Goal: Information Seeking & Learning: Learn about a topic

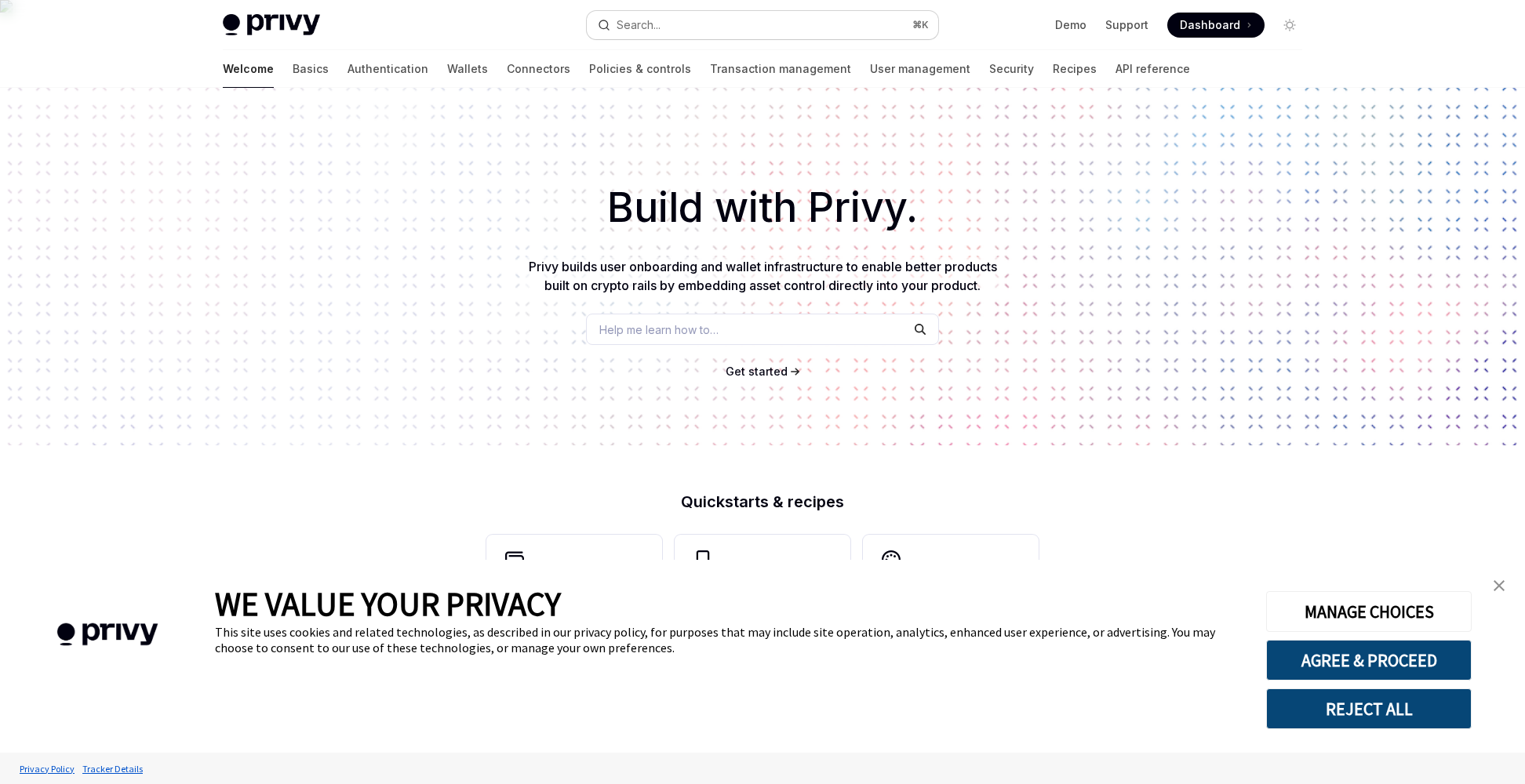
click at [709, 23] on button "Search... ⌘ K" at bounding box center [762, 25] width 352 height 29
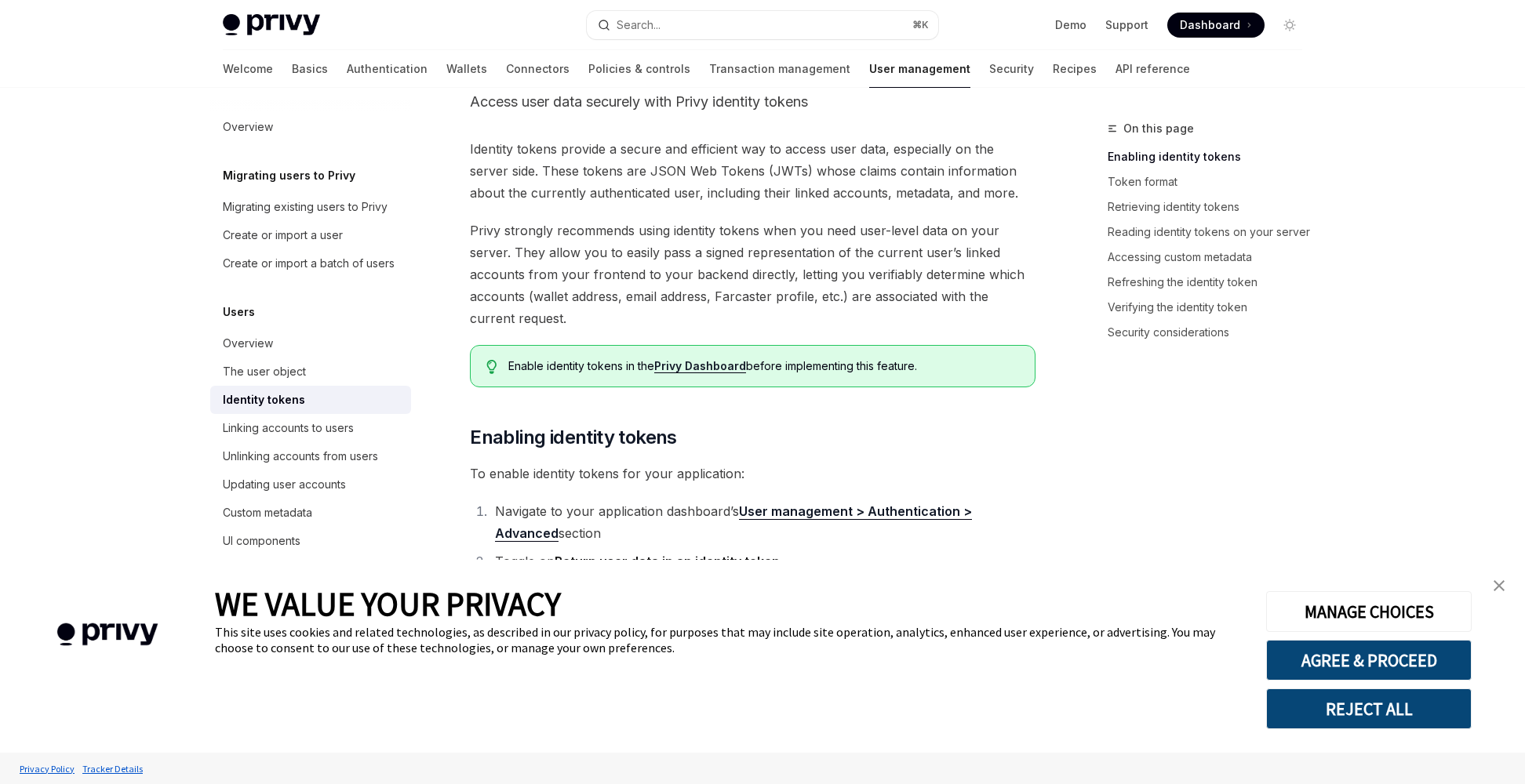
click at [1504, 583] on link "close banner" at bounding box center [1498, 585] width 32 height 32
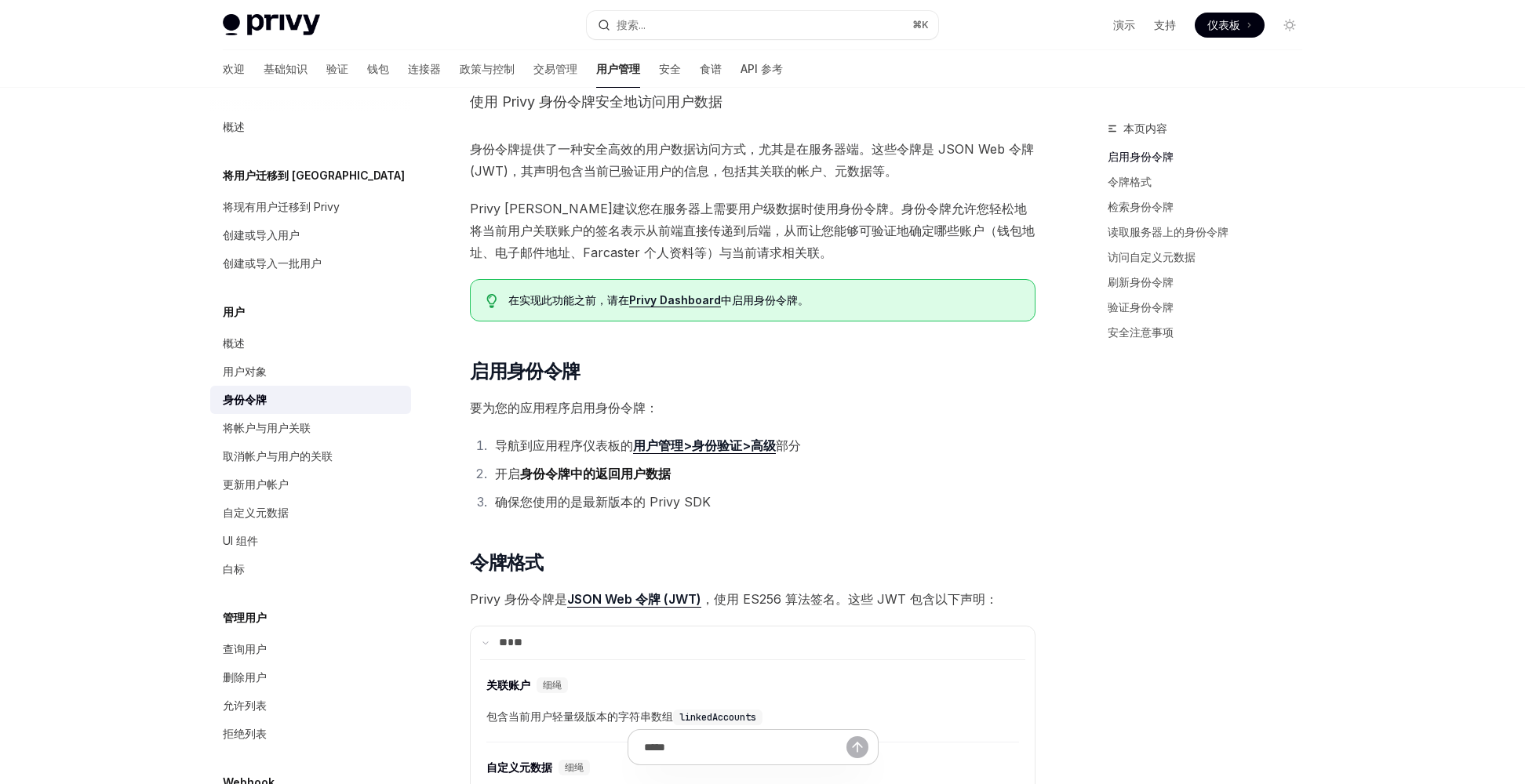
click at [997, 480] on li "开启 身份令牌中的返回用户数据" at bounding box center [762, 473] width 546 height 22
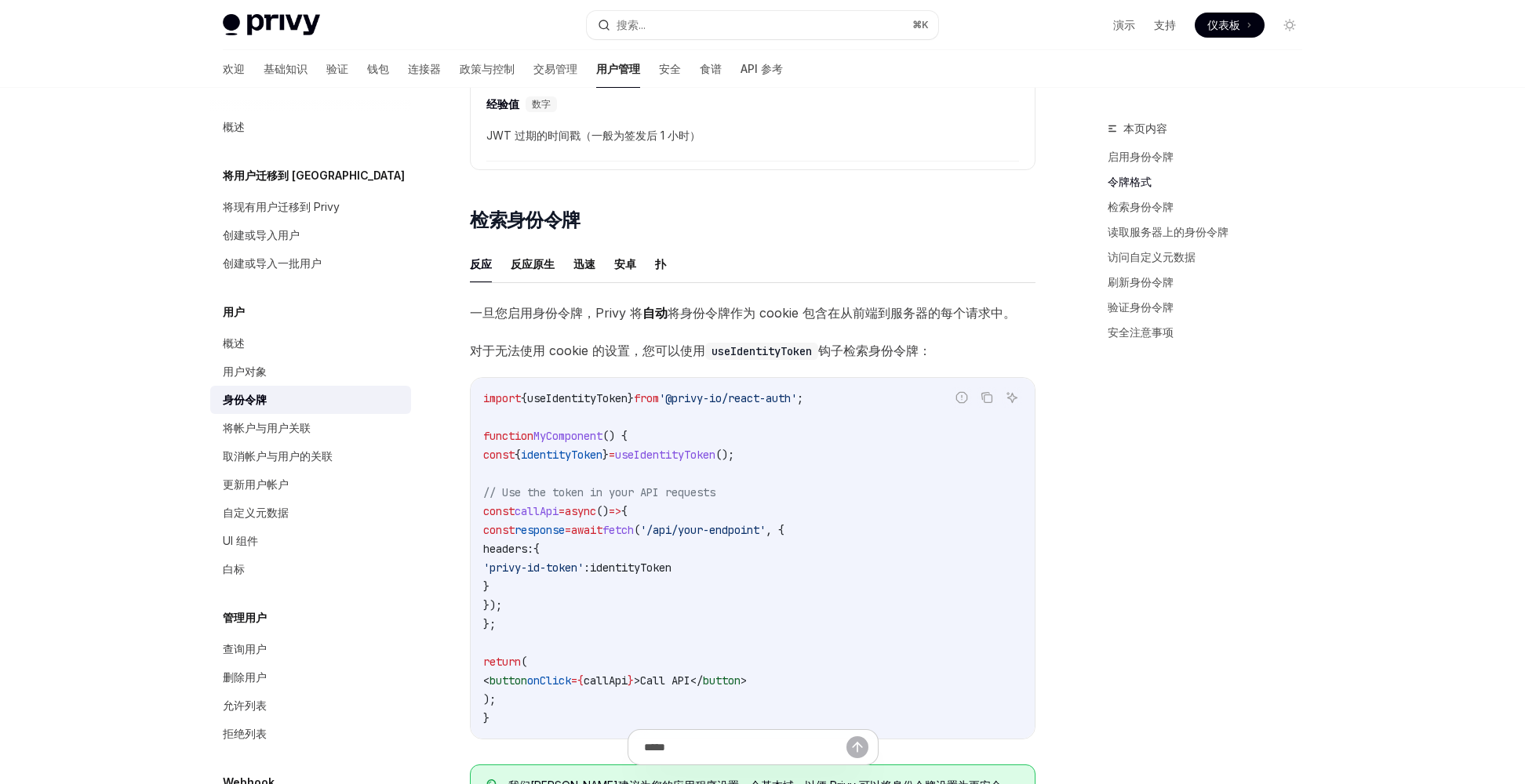
scroll to position [1190, 0]
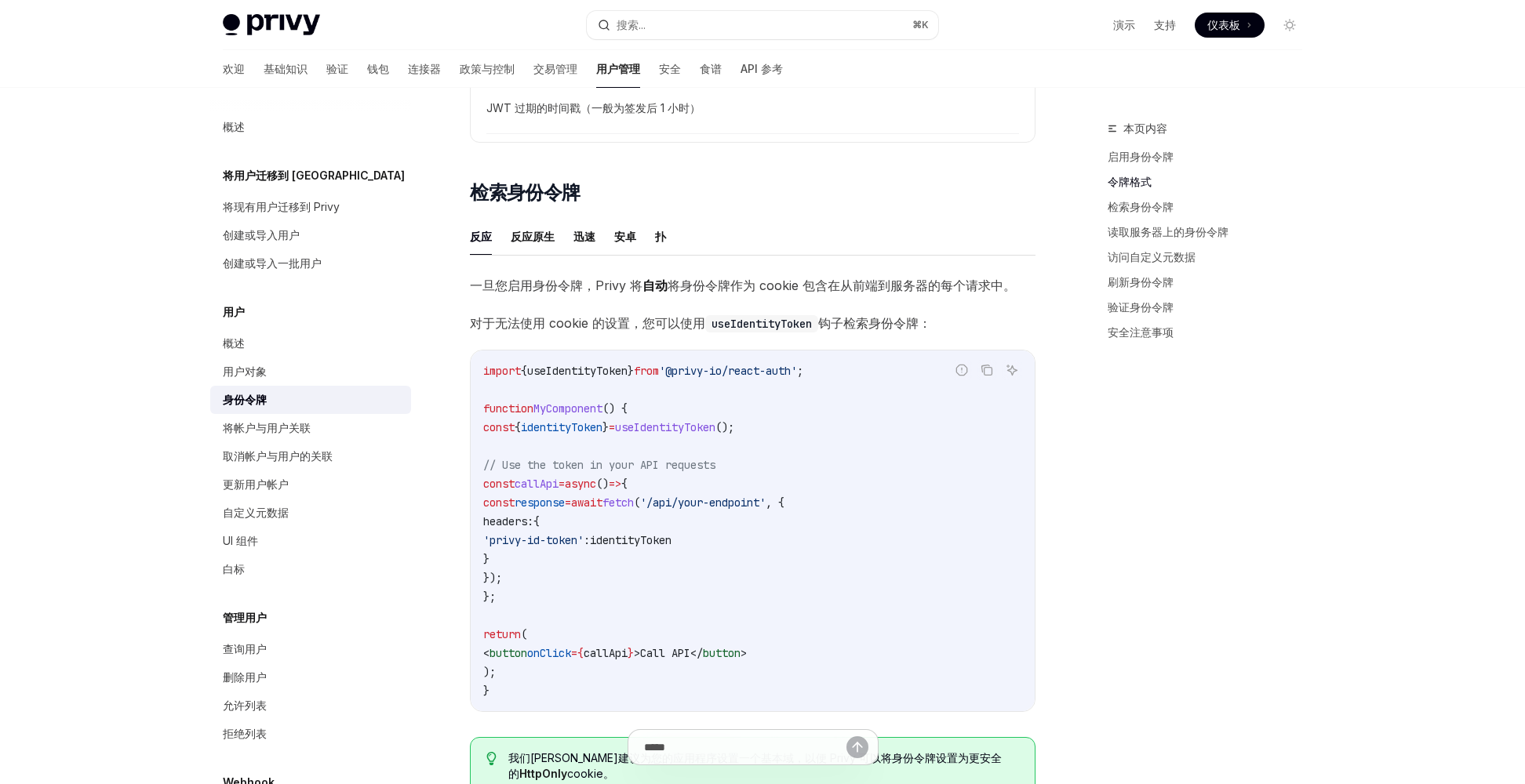
click at [602, 427] on span "identityToken" at bounding box center [561, 427] width 81 height 14
click at [777, 456] on code "import { useIdentityToken } from '@privy-io/react-auth' ; function MyComponent …" at bounding box center [753, 530] width 539 height 339
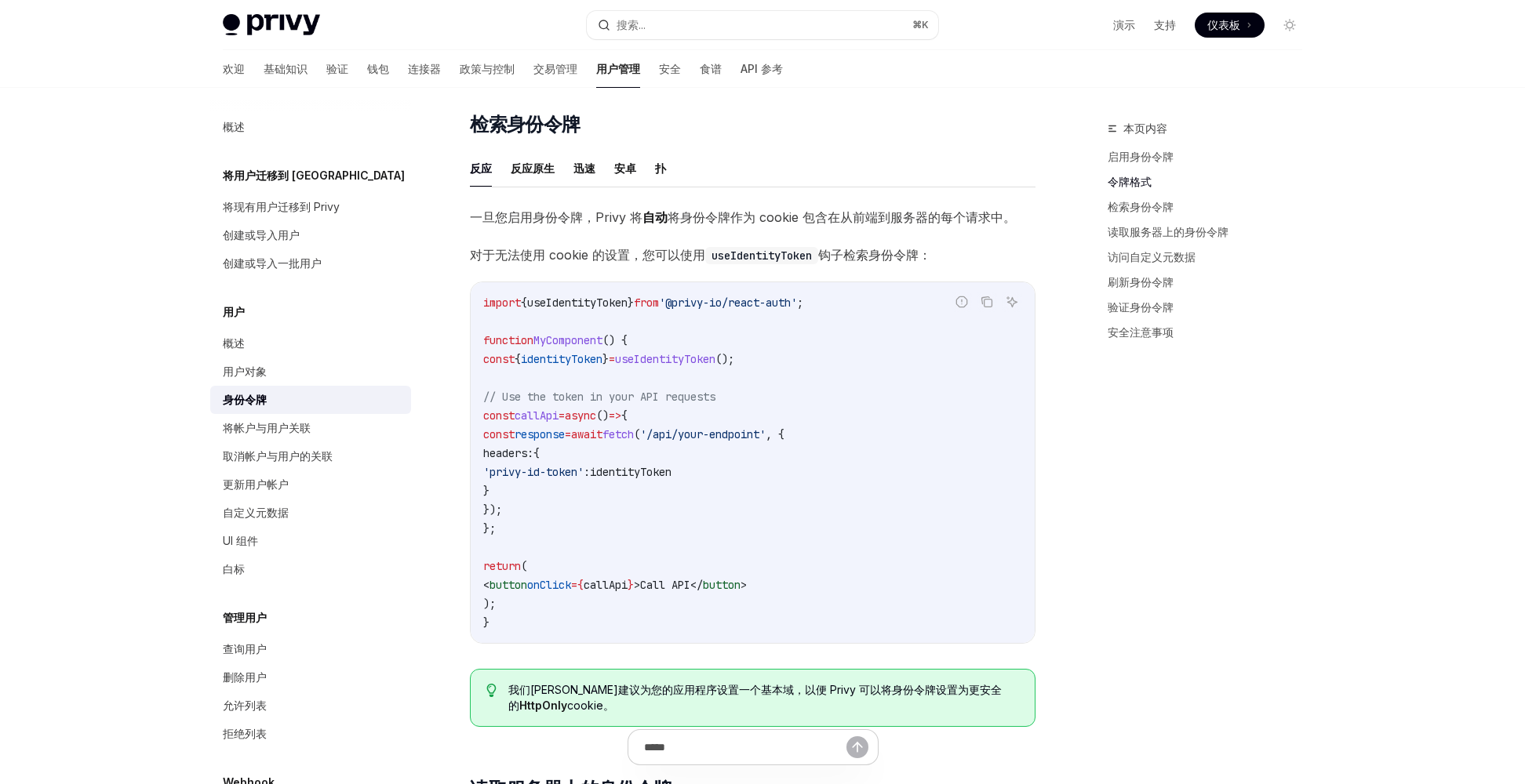
scroll to position [1273, 0]
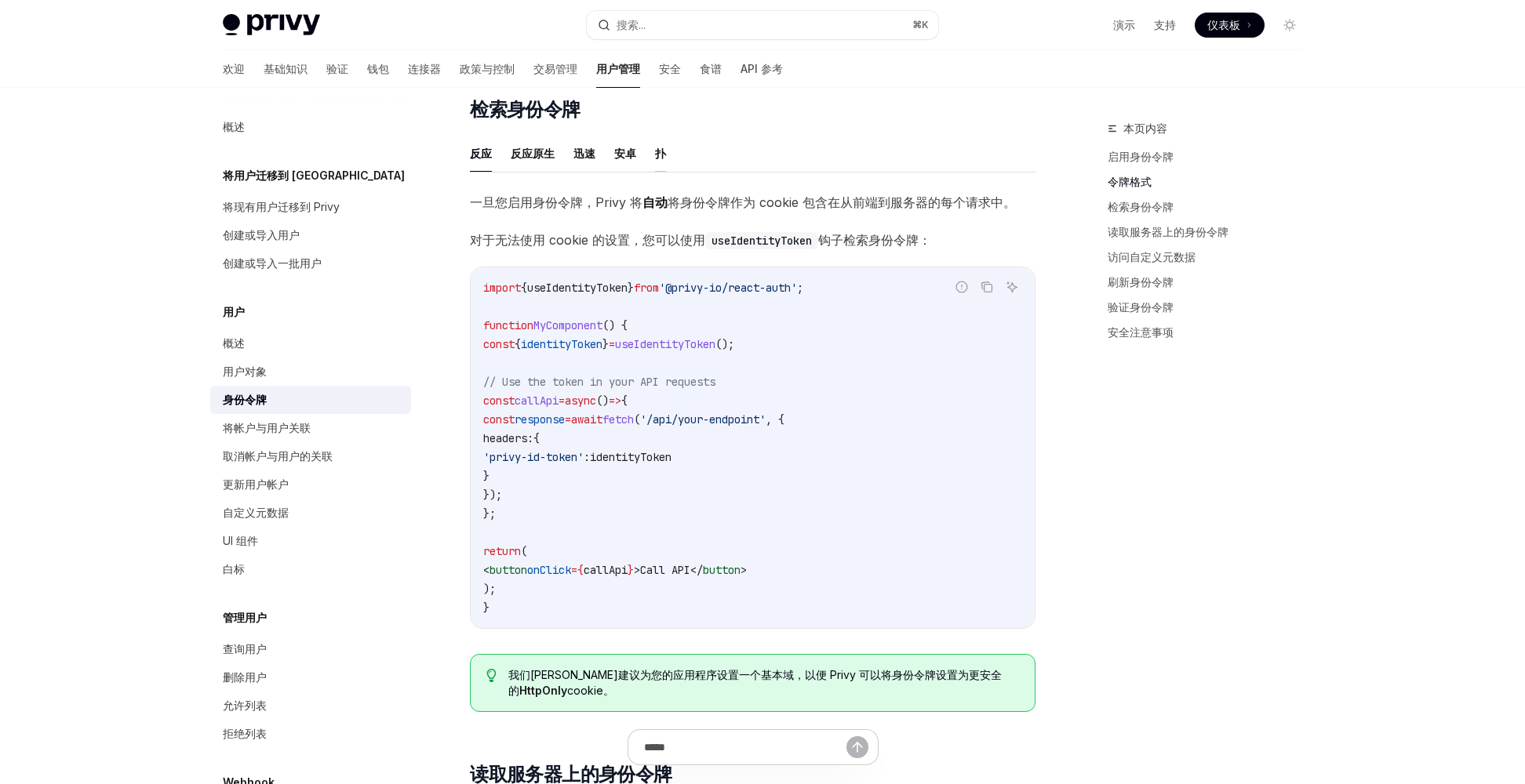
click at [663, 153] on font "扑" at bounding box center [659, 154] width 11 height 13
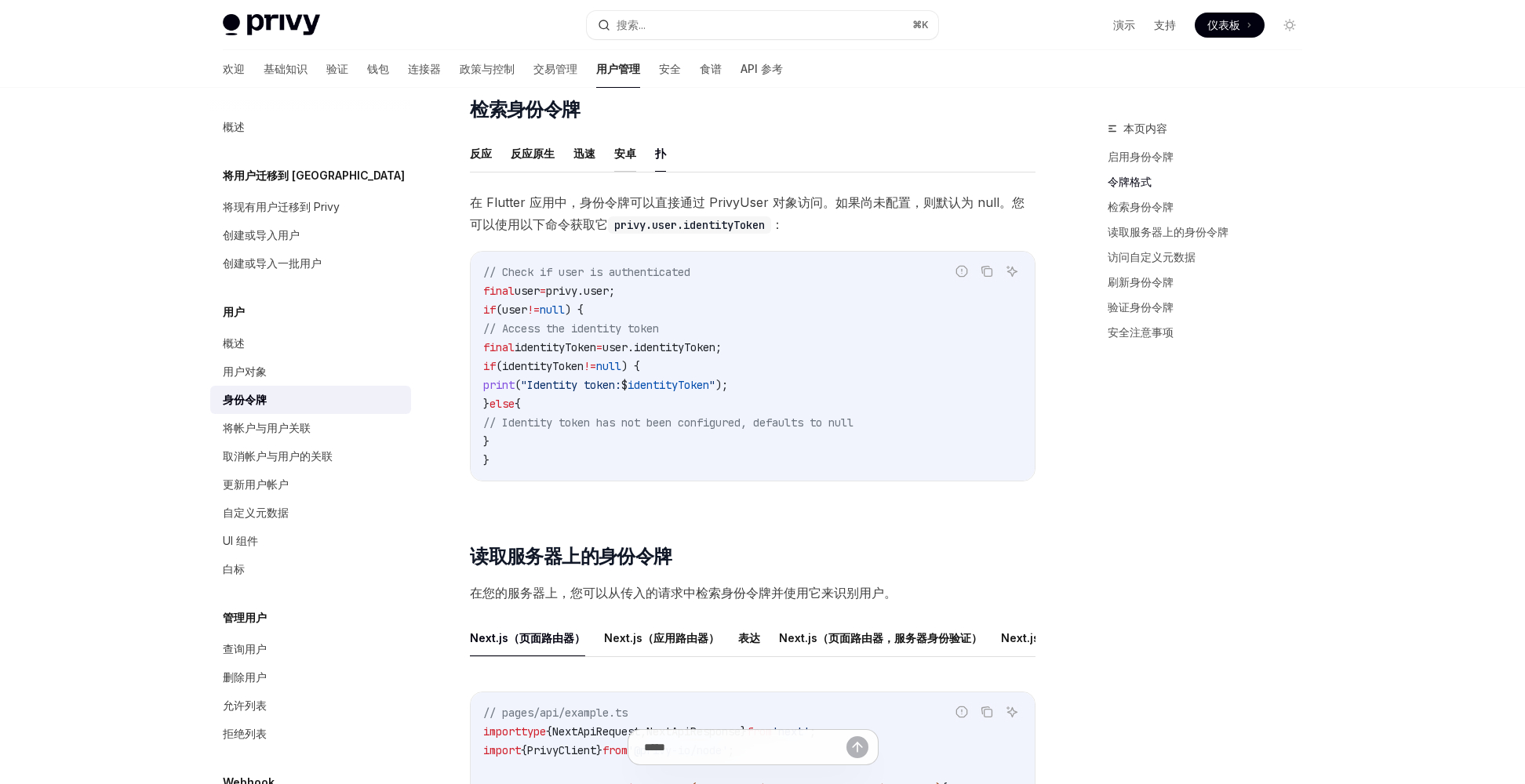
click at [629, 153] on font "安卓" at bounding box center [625, 154] width 22 height 13
click at [591, 155] on font "迅速" at bounding box center [584, 154] width 22 height 13
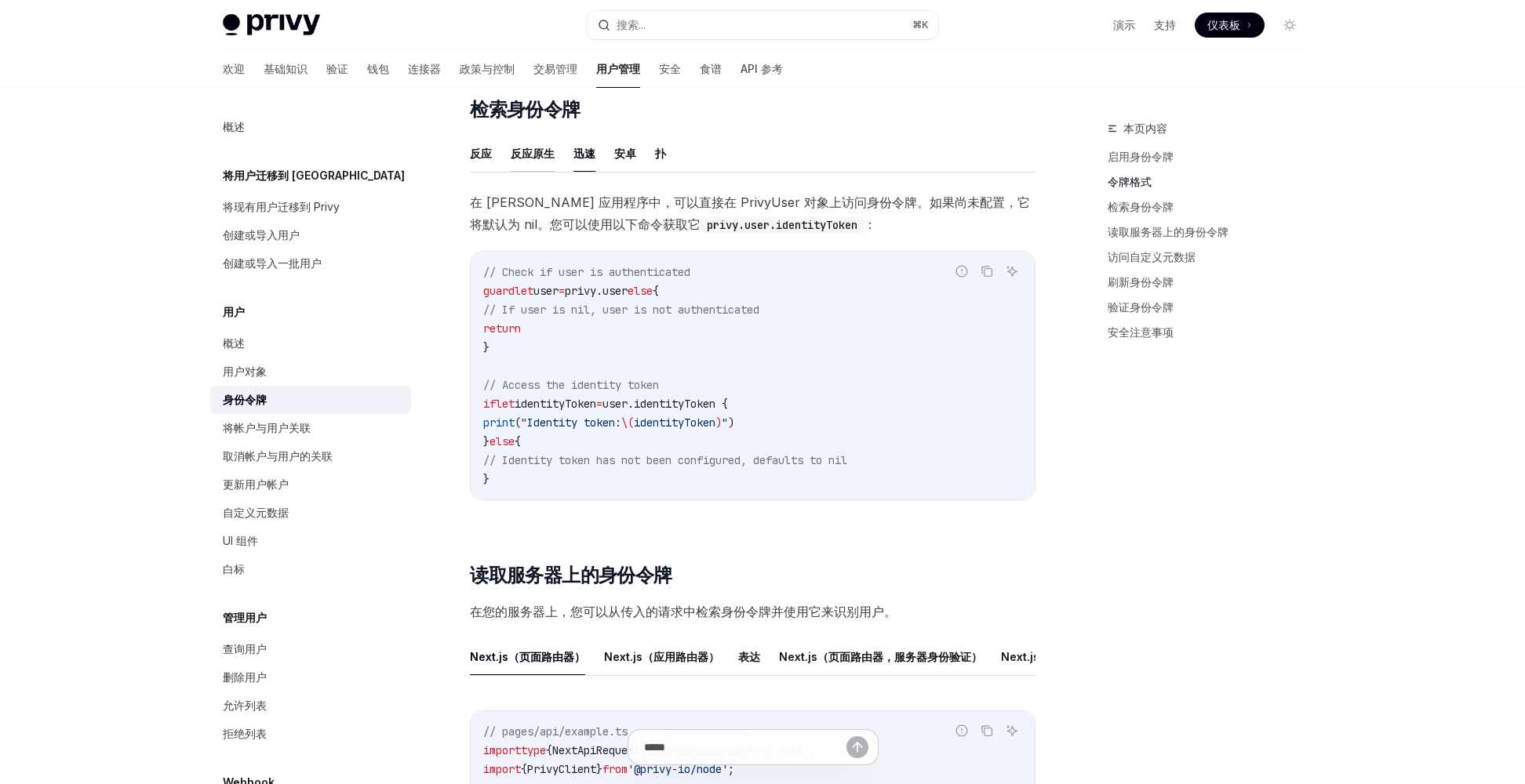
click at [544, 157] on font "反应原生" at bounding box center [532, 154] width 44 height 13
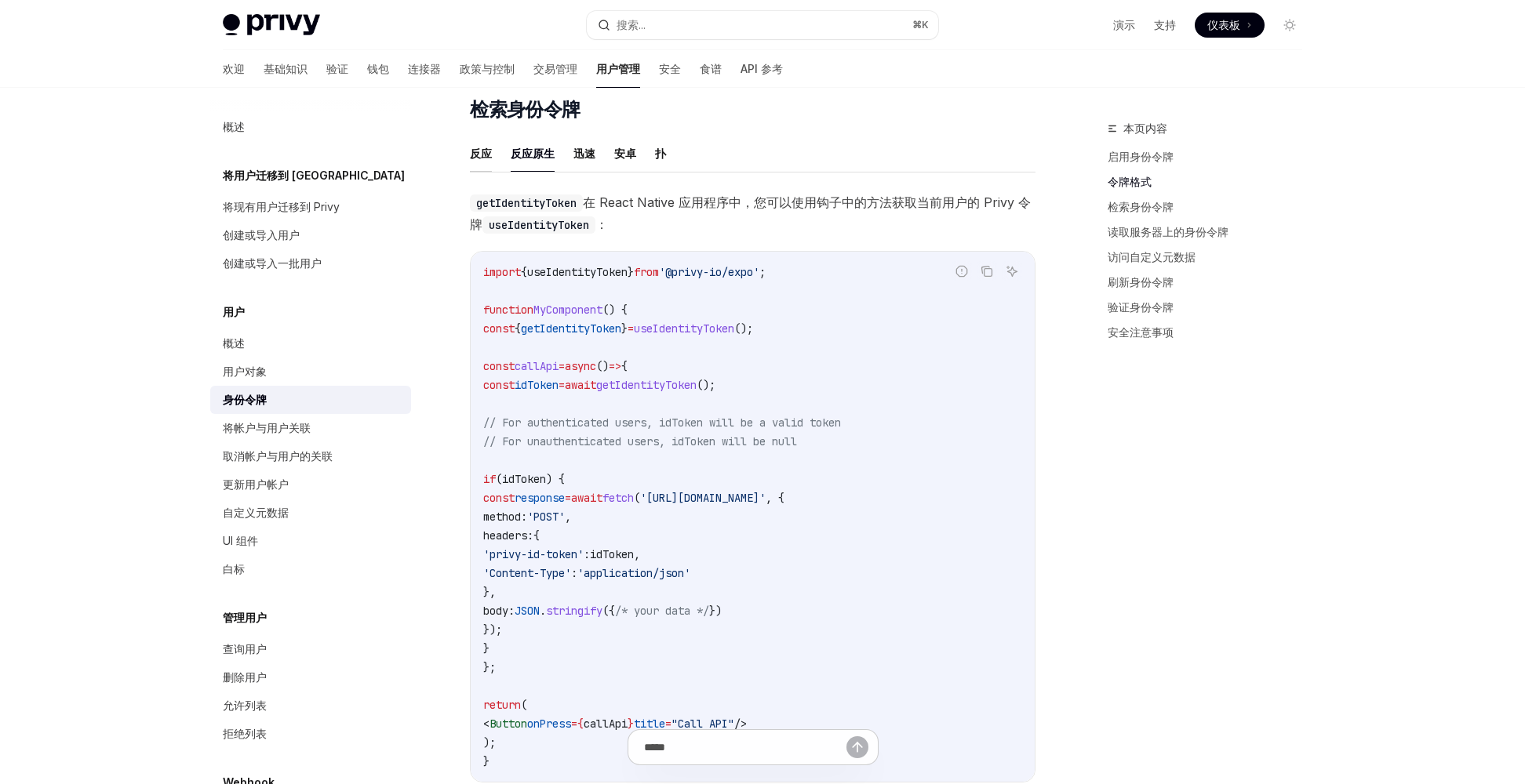
click at [485, 154] on font "反应" at bounding box center [481, 154] width 22 height 13
type textarea "*"
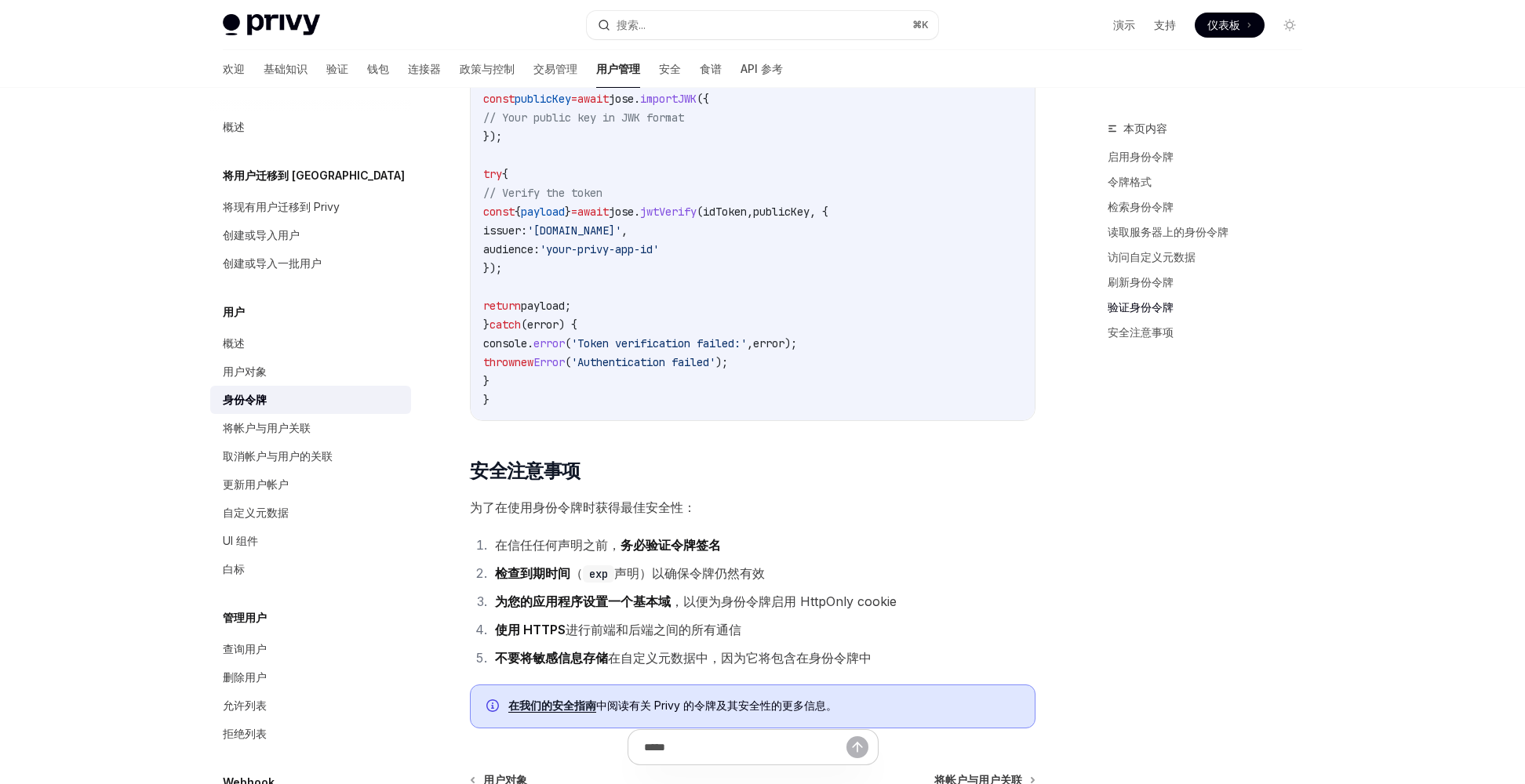
scroll to position [4950, 0]
